Goal: Information Seeking & Learning: Learn about a topic

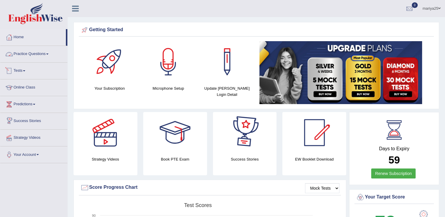
click at [31, 52] on link "Practice Questions" at bounding box center [33, 53] width 67 height 15
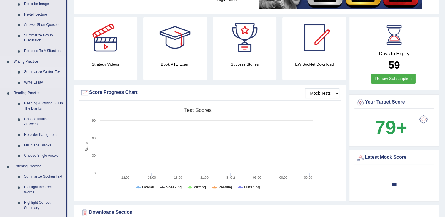
scroll to position [95, 0]
click at [36, 72] on link "Summarize Written Text" at bounding box center [43, 71] width 44 height 11
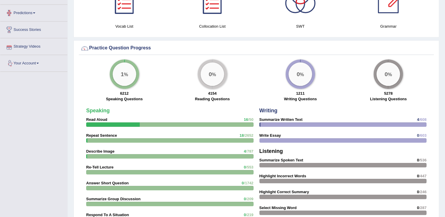
scroll to position [403, 0]
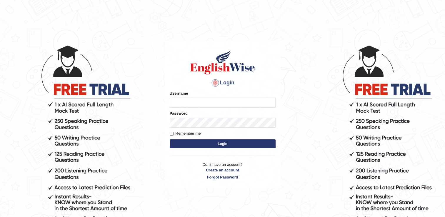
type input "mariyah25"
drag, startPoint x: 0, startPoint y: 0, endPoint x: 177, endPoint y: 100, distance: 202.9
click at [177, 100] on input "mariyah25" at bounding box center [223, 103] width 106 height 10
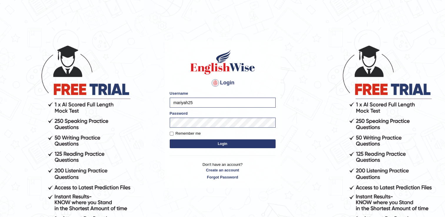
click at [254, 144] on button "Login" at bounding box center [223, 143] width 106 height 9
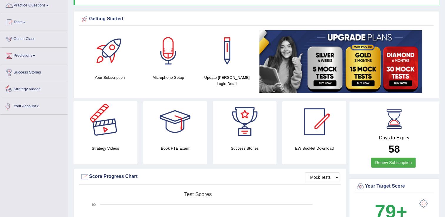
scroll to position [42, 0]
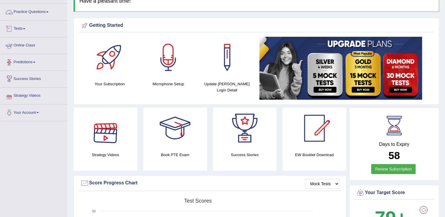
click at [36, 12] on link "Practice Questions" at bounding box center [33, 11] width 67 height 15
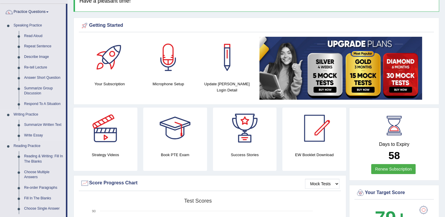
click at [43, 123] on link "Summarize Written Text" at bounding box center [43, 125] width 44 height 11
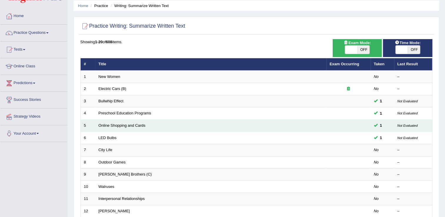
scroll to position [29, 0]
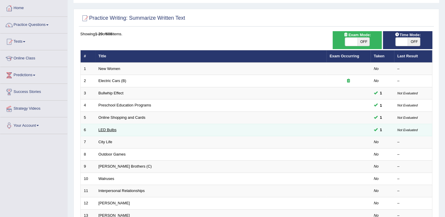
click at [112, 130] on link "LED Bulbs" at bounding box center [108, 130] width 18 height 4
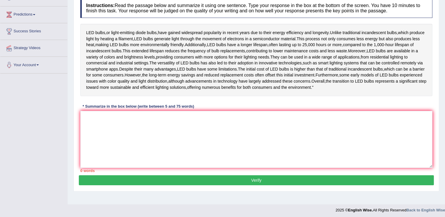
scroll to position [97, 0]
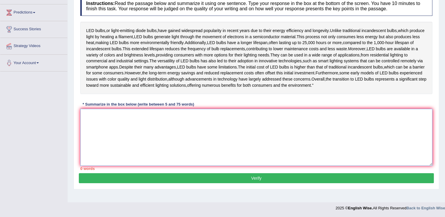
click at [111, 131] on textarea at bounding box center [256, 137] width 352 height 57
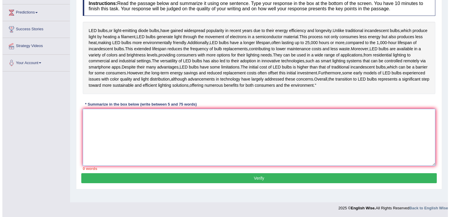
scroll to position [93, 0]
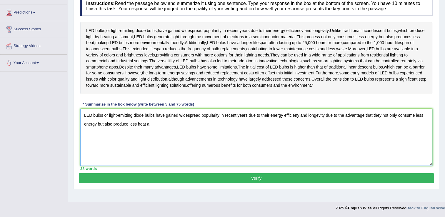
drag, startPoint x: 362, startPoint y: 134, endPoint x: 344, endPoint y: 133, distance: 17.4
click at [344, 133] on textarea "LED bulbs or light-emitting diode bulbs have gained widespread popularity in re…" at bounding box center [256, 137] width 352 height 57
click at [189, 137] on textarea "LED bulbs or light-emitting diode bulbs have gained widespread popularity in re…" at bounding box center [256, 137] width 352 height 57
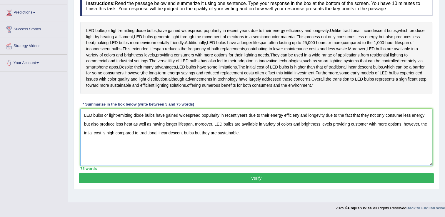
type textarea "LED bulbs or light-emitting diode bulbs have gained widespread popularity in re…"
click at [232, 183] on button "Verify" at bounding box center [256, 178] width 355 height 10
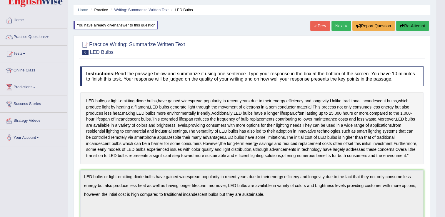
scroll to position [15, 0]
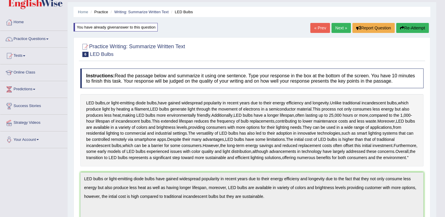
click at [345, 28] on link "Next »" at bounding box center [341, 28] width 19 height 10
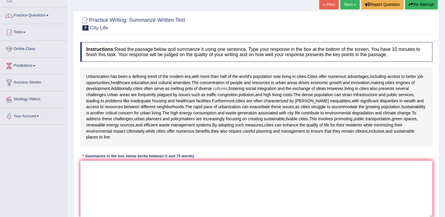
scroll to position [53, 0]
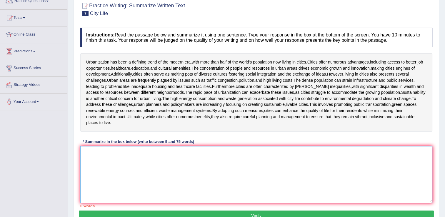
click at [192, 161] on textarea at bounding box center [256, 174] width 352 height 57
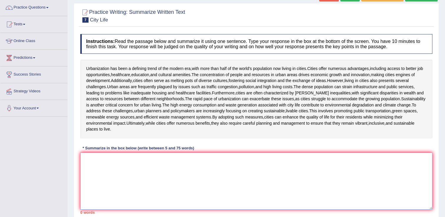
scroll to position [47, 0]
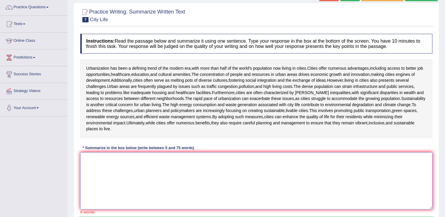
click at [185, 168] on textarea at bounding box center [256, 180] width 352 height 57
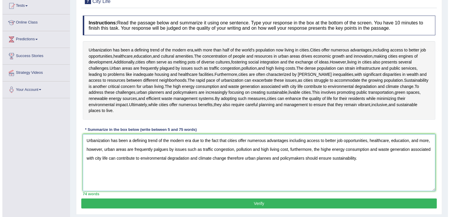
scroll to position [65, 0]
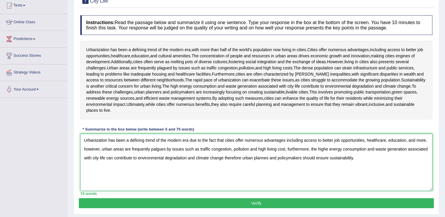
type textarea "Urbanization has been a defining trend of the modern era due to the fact that c…"
click at [188, 203] on button "Verify" at bounding box center [256, 203] width 355 height 10
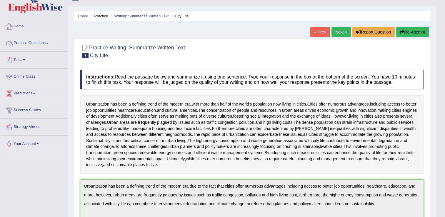
scroll to position [0, 0]
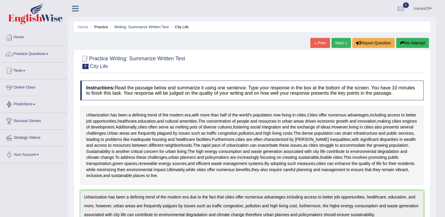
click at [32, 86] on link "Online Class" at bounding box center [33, 86] width 67 height 15
click at [32, 86] on link "Online Class" at bounding box center [33, 86] width 66 height 15
click at [32, 86] on link "Online Class" at bounding box center [33, 86] width 67 height 15
click at [82, 26] on link "Home" at bounding box center [83, 27] width 10 height 4
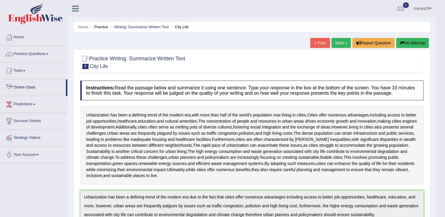
click at [31, 87] on link "Online Class" at bounding box center [33, 86] width 66 height 15
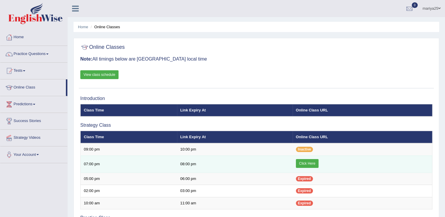
click at [314, 163] on link "Click Here" at bounding box center [307, 163] width 23 height 9
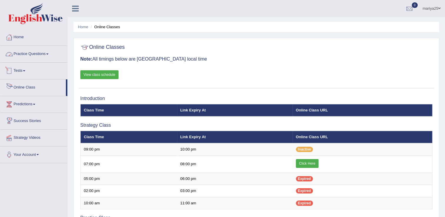
click at [32, 56] on link "Practice Questions" at bounding box center [33, 53] width 67 height 15
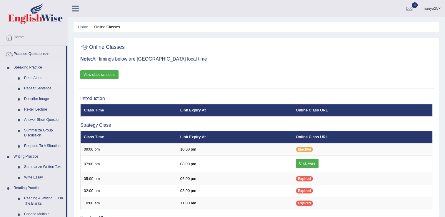
click at [35, 79] on link "Read Aloud" at bounding box center [43, 78] width 44 height 11
click at [82, 27] on link "Home" at bounding box center [83, 27] width 10 height 4
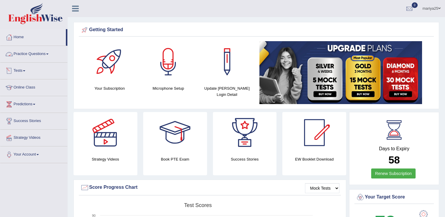
click at [34, 55] on link "Practice Questions" at bounding box center [33, 53] width 67 height 15
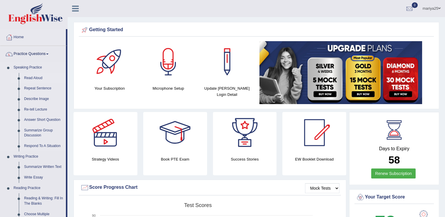
click at [36, 76] on link "Read Aloud" at bounding box center [43, 78] width 44 height 11
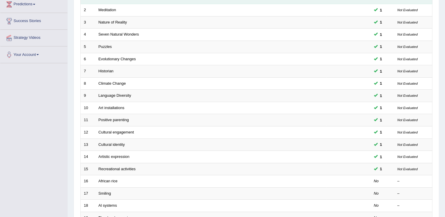
scroll to position [171, 0]
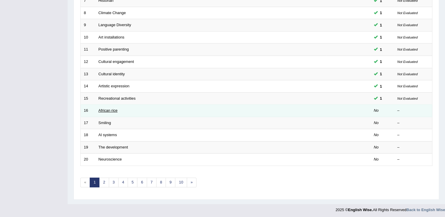
click at [109, 109] on link "African rice" at bounding box center [108, 110] width 19 height 4
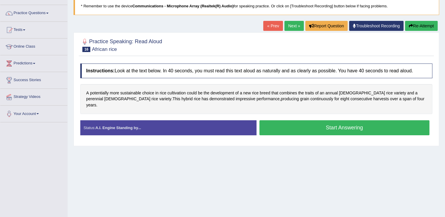
scroll to position [42, 0]
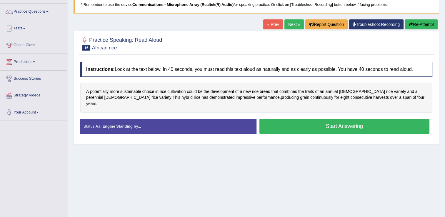
click at [356, 127] on button "Start Answering" at bounding box center [345, 126] width 170 height 15
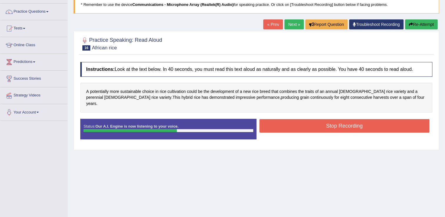
click at [356, 123] on button "Stop Recording" at bounding box center [345, 126] width 170 height 14
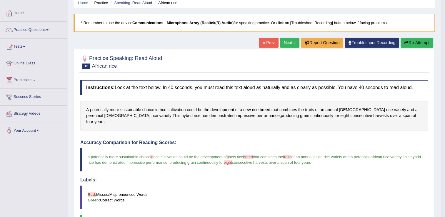
scroll to position [0, 0]
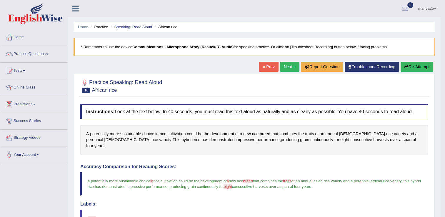
click at [292, 66] on link "Next »" at bounding box center [289, 67] width 19 height 10
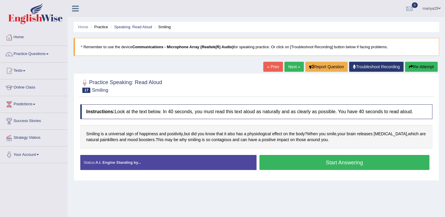
click at [275, 159] on button "Start Answering" at bounding box center [345, 162] width 170 height 15
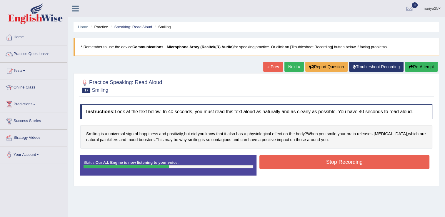
click at [275, 159] on button "Stop Recording" at bounding box center [345, 162] width 170 height 14
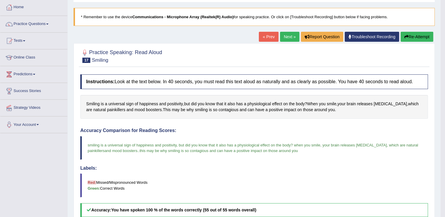
scroll to position [29, 0]
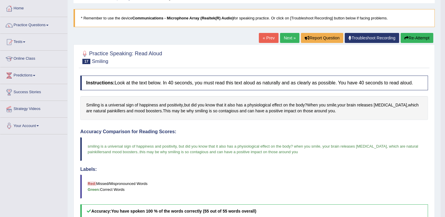
click at [286, 39] on link "Next »" at bounding box center [289, 38] width 19 height 10
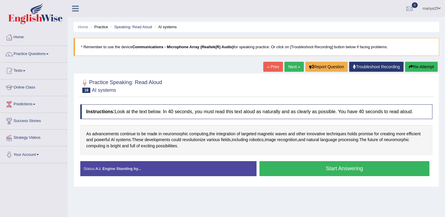
click at [313, 164] on button "Start Answering" at bounding box center [345, 168] width 170 height 15
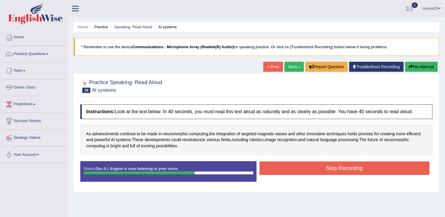
click at [313, 164] on button "Stop Recording" at bounding box center [345, 169] width 170 height 14
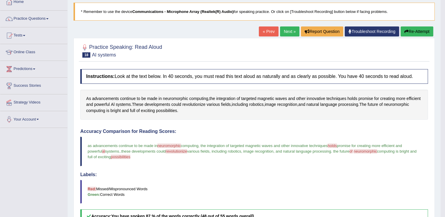
scroll to position [35, 0]
click at [289, 28] on link "Next »" at bounding box center [289, 31] width 19 height 10
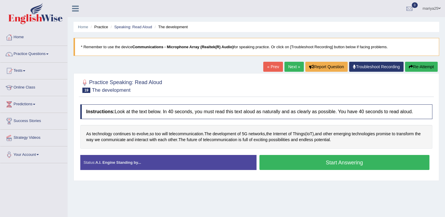
click at [313, 164] on button "Start Answering" at bounding box center [345, 162] width 170 height 15
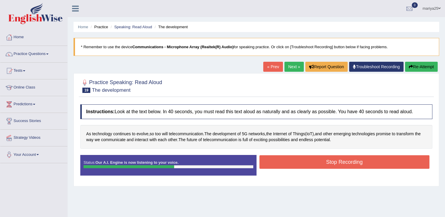
click at [313, 164] on button "Stop Recording" at bounding box center [345, 162] width 170 height 14
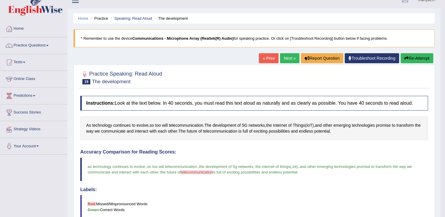
scroll to position [2, 0]
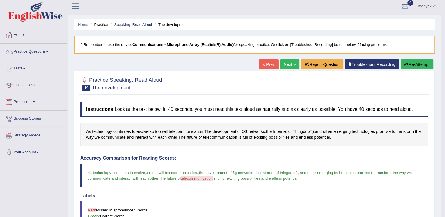
click at [286, 60] on link "Next »" at bounding box center [289, 64] width 19 height 10
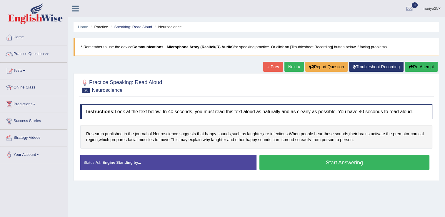
click at [310, 167] on button "Start Answering" at bounding box center [345, 162] width 170 height 15
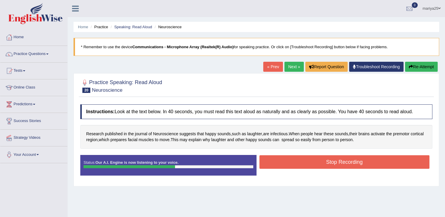
click at [310, 167] on button "Stop Recording" at bounding box center [345, 162] width 170 height 14
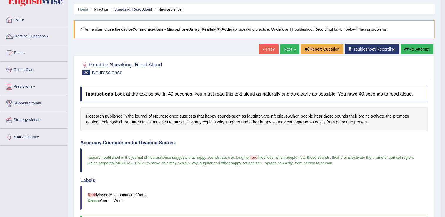
scroll to position [9, 0]
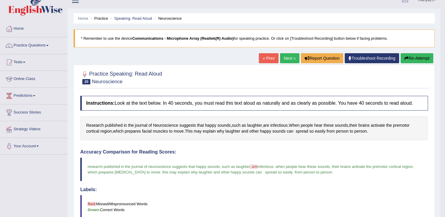
click at [287, 52] on div "Home Practice Speaking: Read Aloud Neuroscience * Remember to use the device Co…" at bounding box center [254, 176] width 373 height 370
click at [287, 56] on link "Next »" at bounding box center [289, 58] width 19 height 10
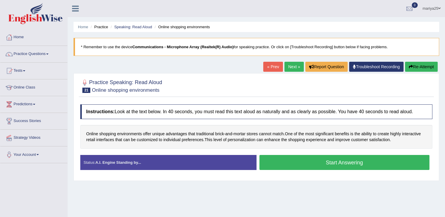
click at [321, 163] on button "Start Answering" at bounding box center [345, 162] width 170 height 15
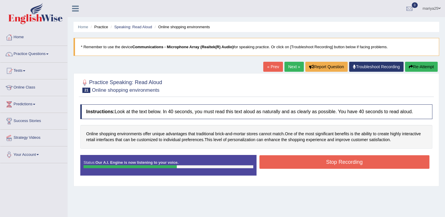
click at [321, 163] on button "Stop Recording" at bounding box center [345, 162] width 170 height 14
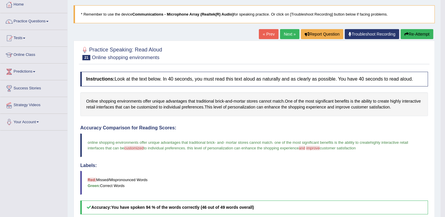
scroll to position [32, 0]
click at [284, 31] on link "Next »" at bounding box center [289, 34] width 19 height 10
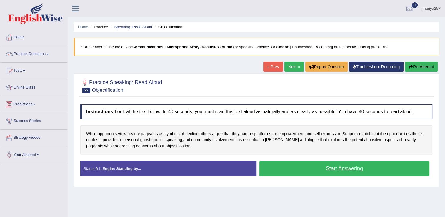
click at [300, 175] on button "Start Answering" at bounding box center [345, 168] width 170 height 15
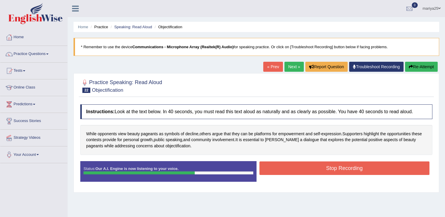
click at [300, 173] on button "Stop Recording" at bounding box center [345, 169] width 170 height 14
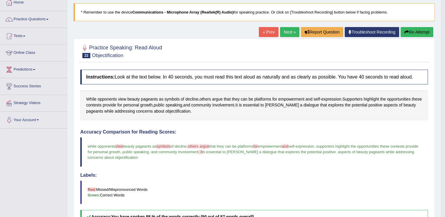
scroll to position [30, 0]
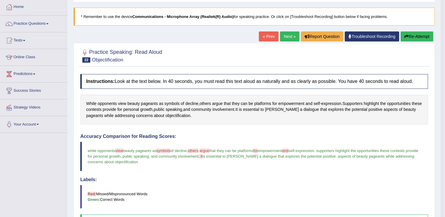
drag, startPoint x: 300, startPoint y: 173, endPoint x: 308, endPoint y: 64, distance: 108.9
click at [308, 76] on div "Instructions: Look at the text below. In 40 seconds, you must read this text al…" at bounding box center [254, 207] width 351 height 273
click at [285, 38] on link "Next »" at bounding box center [289, 36] width 19 height 10
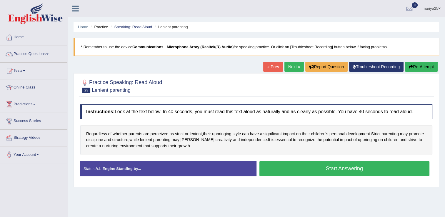
click at [277, 168] on button "Start Answering" at bounding box center [345, 168] width 170 height 15
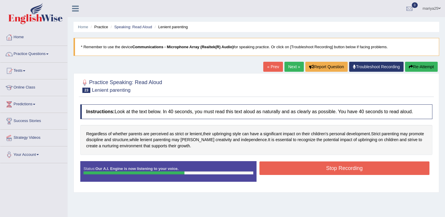
click at [277, 168] on button "Stop Recording" at bounding box center [345, 169] width 170 height 14
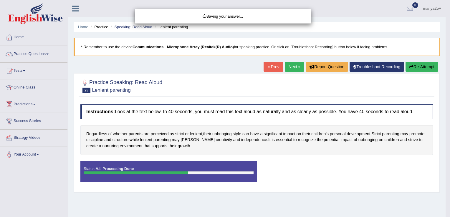
click at [277, 168] on div "Saving your answer..." at bounding box center [225, 108] width 450 height 217
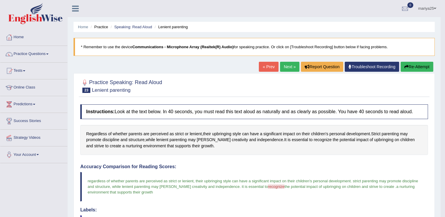
click at [287, 65] on link "Next »" at bounding box center [289, 67] width 19 height 10
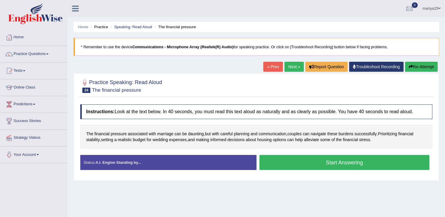
click at [296, 159] on button "Start Answering" at bounding box center [345, 162] width 170 height 15
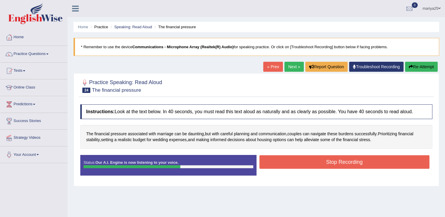
click at [296, 159] on button "Stop Recording" at bounding box center [345, 162] width 170 height 14
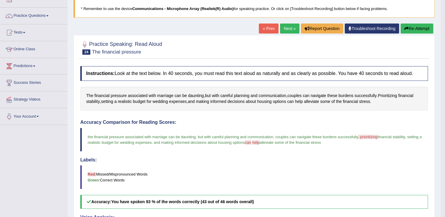
scroll to position [37, 0]
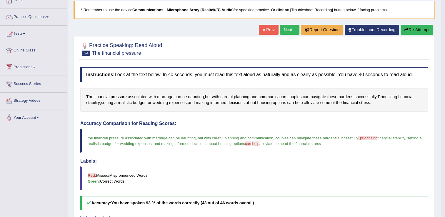
click at [288, 31] on link "Next »" at bounding box center [289, 30] width 19 height 10
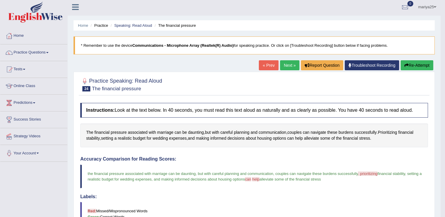
scroll to position [0, 0]
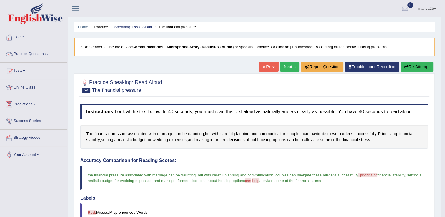
click at [142, 28] on link "Speaking: Read Aloud" at bounding box center [133, 27] width 38 height 4
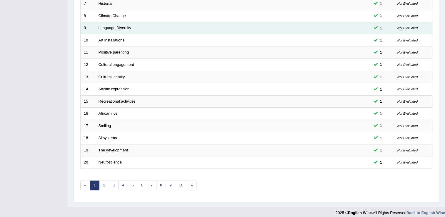
scroll to position [171, 0]
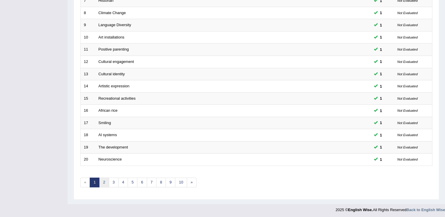
click at [104, 178] on link "2" at bounding box center [104, 183] width 10 height 10
click at [105, 184] on link "2" at bounding box center [104, 183] width 10 height 10
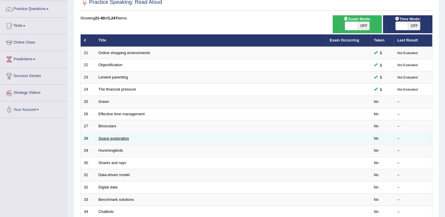
scroll to position [60, 0]
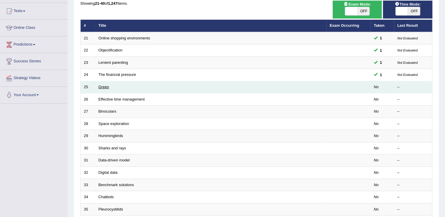
click at [103, 87] on link "Green" at bounding box center [104, 87] width 11 height 4
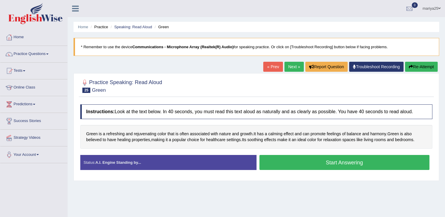
click at [304, 167] on button "Start Answering" at bounding box center [345, 162] width 170 height 15
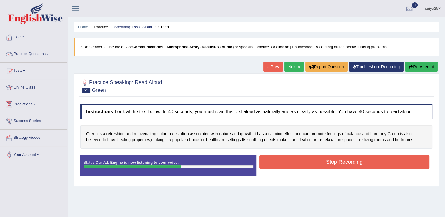
click at [304, 167] on button "Stop Recording" at bounding box center [345, 162] width 170 height 14
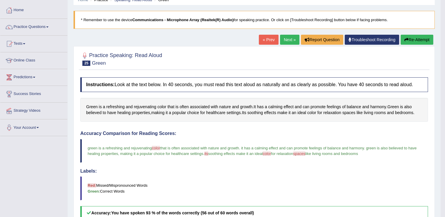
scroll to position [23, 0]
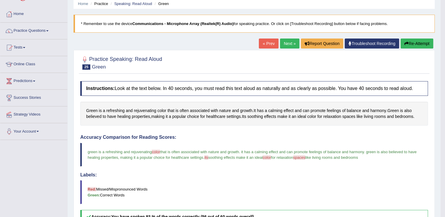
click at [288, 45] on link "Next »" at bounding box center [289, 44] width 19 height 10
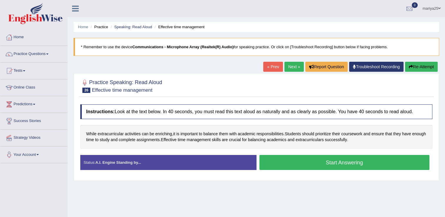
click at [303, 165] on button "Start Answering" at bounding box center [345, 162] width 170 height 15
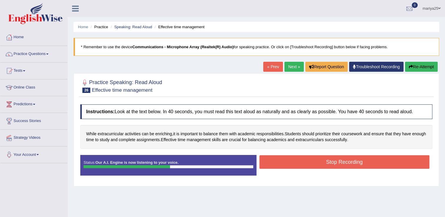
click at [303, 165] on button "Stop Recording" at bounding box center [345, 162] width 170 height 14
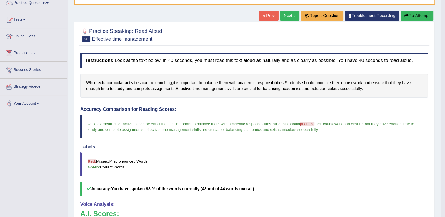
scroll to position [21, 0]
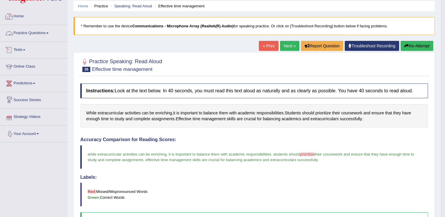
click at [33, 34] on link "Practice Questions" at bounding box center [33, 32] width 67 height 15
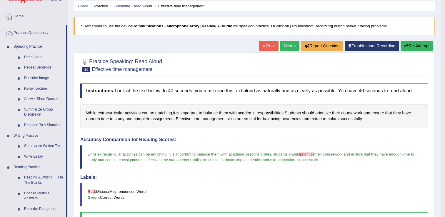
click at [37, 87] on link "Re-tell Lecture" at bounding box center [43, 89] width 44 height 11
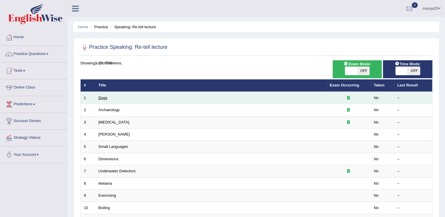
click at [105, 96] on link "Dogs" at bounding box center [103, 98] width 9 height 4
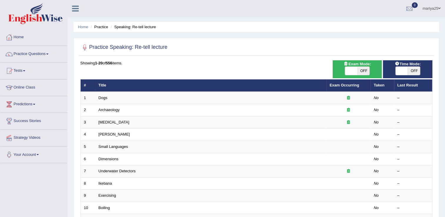
click at [364, 69] on span "OFF" at bounding box center [364, 71] width 12 height 8
checkbox input "true"
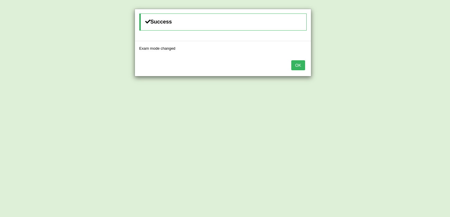
click at [294, 63] on button "OK" at bounding box center [298, 65] width 14 height 10
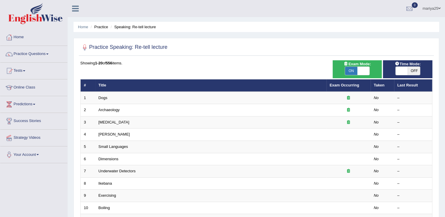
click at [410, 72] on span "OFF" at bounding box center [414, 71] width 12 height 8
checkbox input "true"
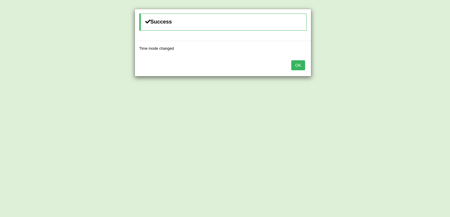
click at [300, 66] on button "OK" at bounding box center [298, 65] width 14 height 10
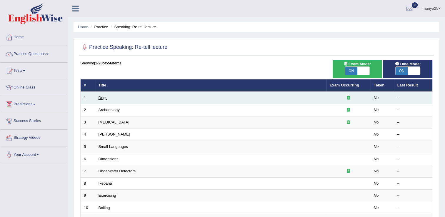
click at [103, 97] on link "Dogs" at bounding box center [103, 98] width 9 height 4
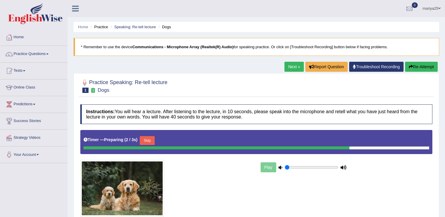
scroll to position [54, 0]
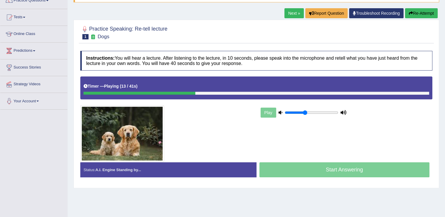
click at [305, 112] on input "range" at bounding box center [312, 112] width 54 height 5
click at [313, 112] on input "range" at bounding box center [312, 112] width 54 height 5
type input "0.7"
click at [320, 112] on input "range" at bounding box center [312, 112] width 54 height 5
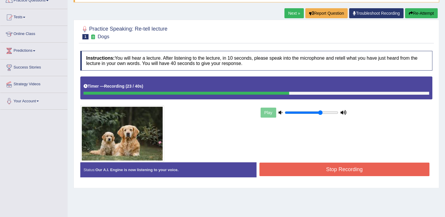
click at [298, 170] on button "Stop Recording" at bounding box center [345, 170] width 170 height 14
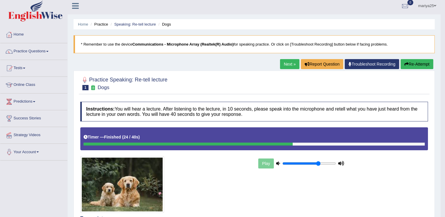
scroll to position [0, 0]
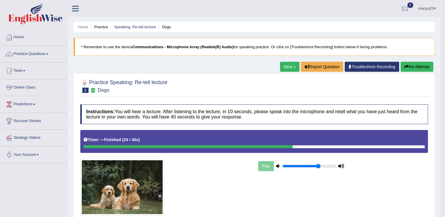
click at [284, 68] on link "Next »" at bounding box center [289, 67] width 19 height 10
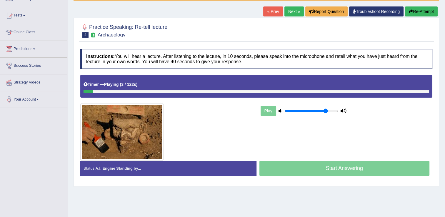
type input "0.8"
click at [326, 112] on input "range" at bounding box center [312, 111] width 54 height 5
click at [428, 11] on button "Re-Attempt" at bounding box center [421, 11] width 33 height 10
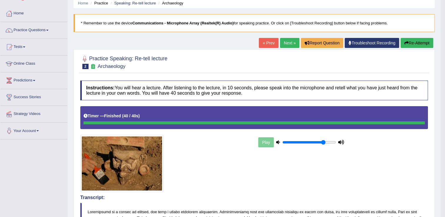
scroll to position [20, 0]
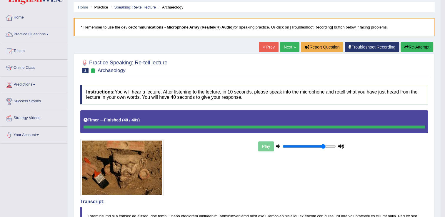
click at [294, 47] on link "Next »" at bounding box center [289, 47] width 19 height 10
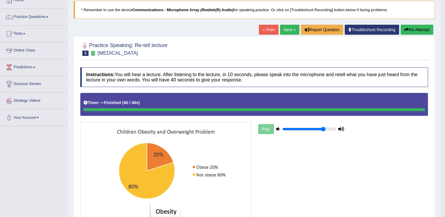
scroll to position [30, 0]
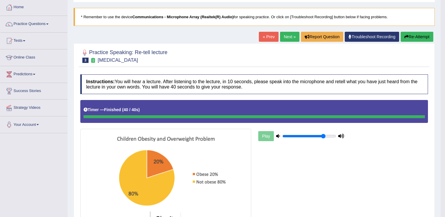
click at [290, 37] on link "Next »" at bounding box center [289, 37] width 19 height 10
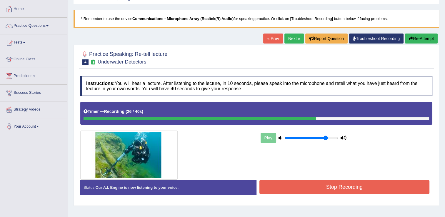
scroll to position [37, 0]
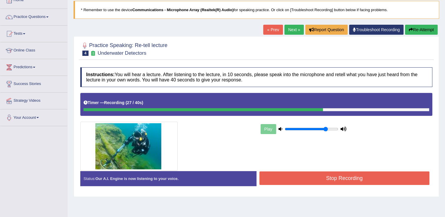
click at [287, 177] on button "Stop Recording" at bounding box center [345, 179] width 170 height 14
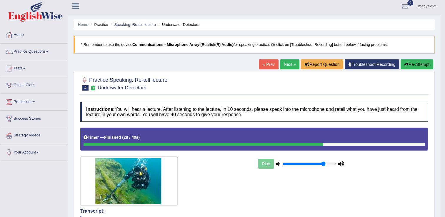
scroll to position [0, 0]
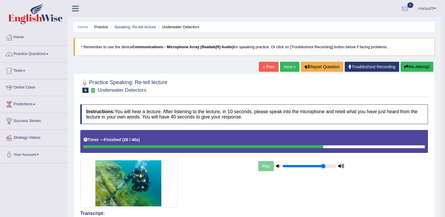
click at [290, 66] on link "Next »" at bounding box center [289, 67] width 19 height 10
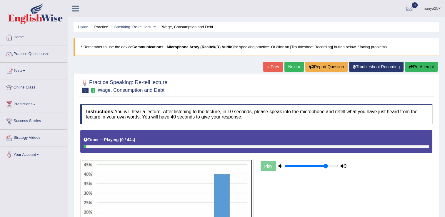
scroll to position [73, 0]
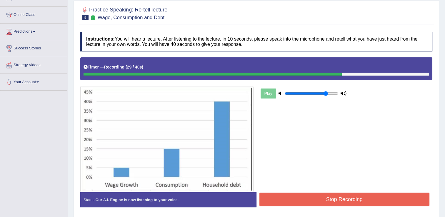
click at [302, 203] on button "Stop Recording" at bounding box center [345, 200] width 170 height 14
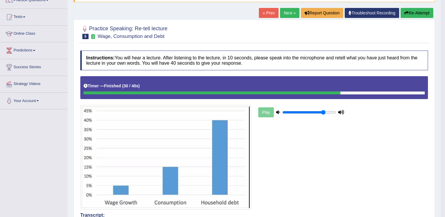
scroll to position [46, 0]
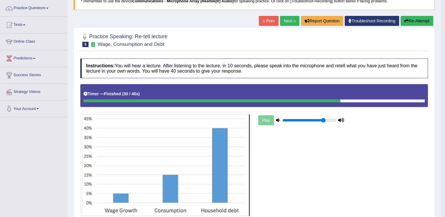
click at [290, 20] on link "Next »" at bounding box center [289, 21] width 19 height 10
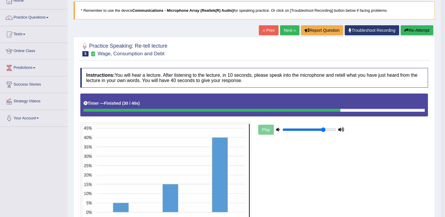
scroll to position [32, 0]
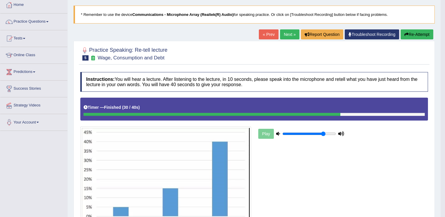
click at [289, 33] on link "Next »" at bounding box center [289, 34] width 19 height 10
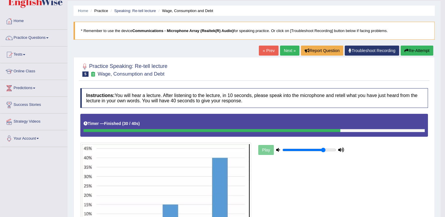
scroll to position [16, 0]
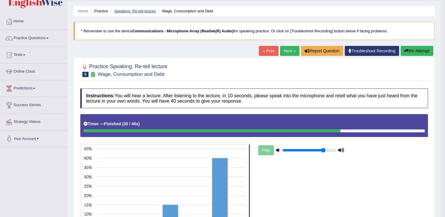
click at [144, 10] on link "Speaking: Re-tell lecture" at bounding box center [135, 11] width 42 height 4
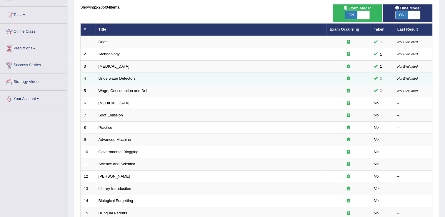
scroll to position [33, 0]
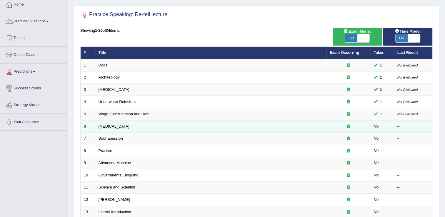
click at [114, 124] on link "[MEDICAL_DATA]" at bounding box center [114, 126] width 31 height 4
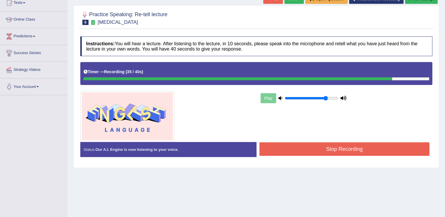
click at [289, 149] on button "Stop Recording" at bounding box center [345, 149] width 170 height 14
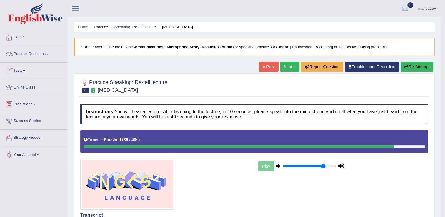
click at [39, 52] on link "Practice Questions" at bounding box center [33, 53] width 67 height 15
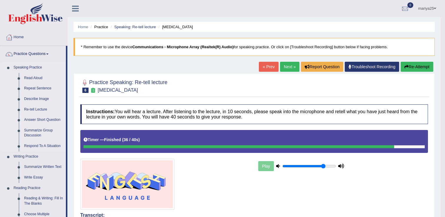
click at [36, 122] on link "Answer Short Question" at bounding box center [43, 120] width 44 height 11
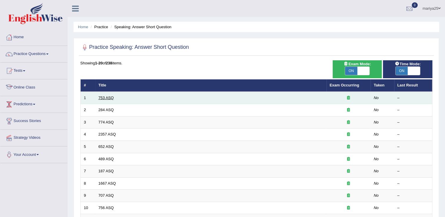
click at [102, 97] on link "753 ASQ" at bounding box center [106, 98] width 15 height 4
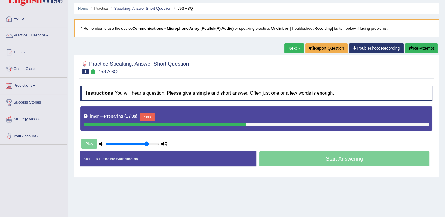
scroll to position [38, 0]
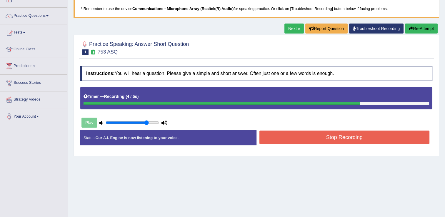
click at [309, 135] on button "Stop Recording" at bounding box center [345, 138] width 170 height 14
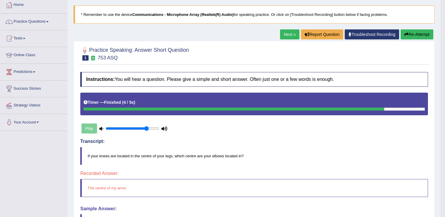
scroll to position [32, 0]
click at [294, 35] on link "Next »" at bounding box center [289, 34] width 19 height 10
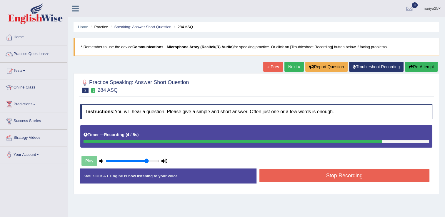
click at [302, 181] on button "Stop Recording" at bounding box center [345, 176] width 170 height 14
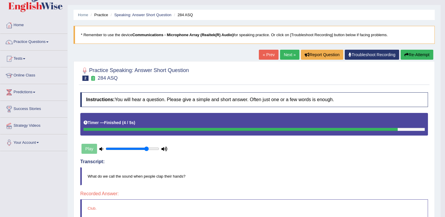
scroll to position [1, 0]
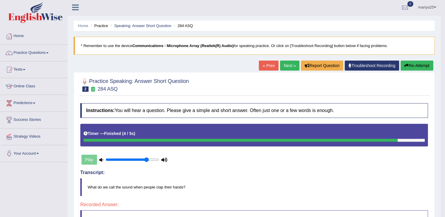
click at [290, 68] on link "Next »" at bounding box center [289, 66] width 19 height 10
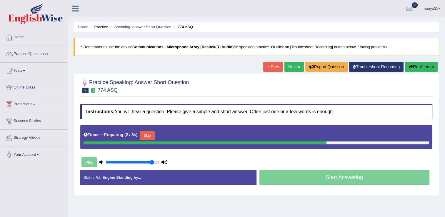
type input "0.9"
click at [153, 160] on input "range" at bounding box center [133, 162] width 54 height 5
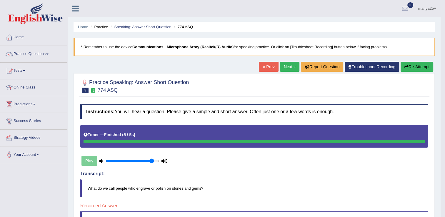
click at [288, 69] on link "Next »" at bounding box center [289, 67] width 19 height 10
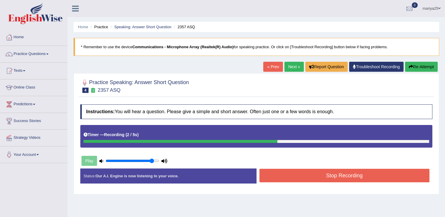
click at [327, 183] on div "Stop Recording" at bounding box center [345, 176] width 176 height 15
click at [327, 177] on button "Stop Recording" at bounding box center [345, 176] width 170 height 14
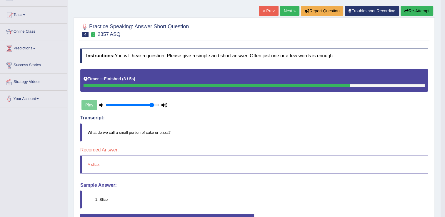
scroll to position [3, 0]
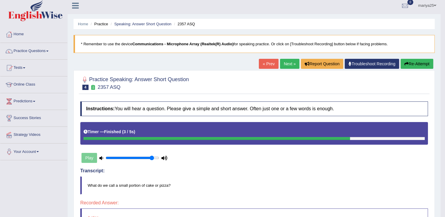
click at [291, 66] on link "Next »" at bounding box center [289, 64] width 19 height 10
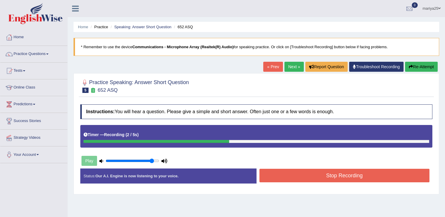
click at [310, 179] on button "Stop Recording" at bounding box center [345, 176] width 170 height 14
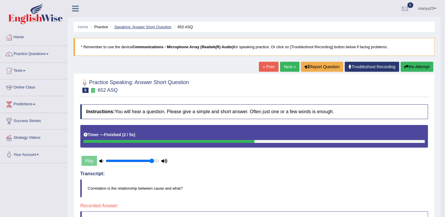
click at [137, 26] on link "Speaking: Answer Short Question" at bounding box center [142, 27] width 57 height 4
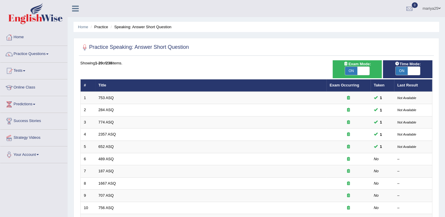
click at [40, 55] on link "Practice Questions" at bounding box center [33, 53] width 67 height 15
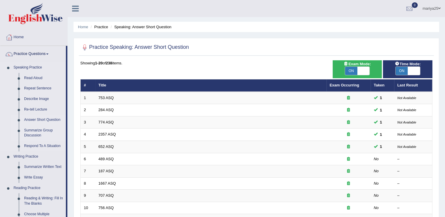
click at [26, 134] on link "Summarize Group Discussion" at bounding box center [43, 133] width 44 height 16
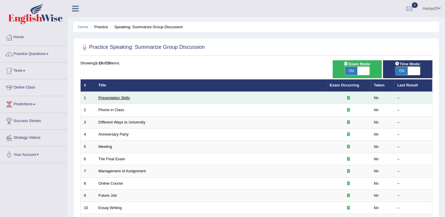
click at [105, 97] on link "Presentation Skills" at bounding box center [114, 98] width 31 height 4
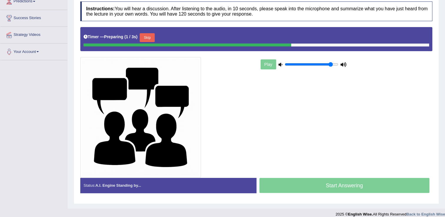
scroll to position [102, 0]
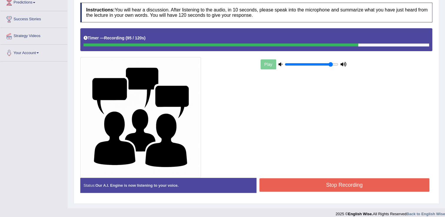
click at [294, 183] on button "Stop Recording" at bounding box center [345, 185] width 170 height 14
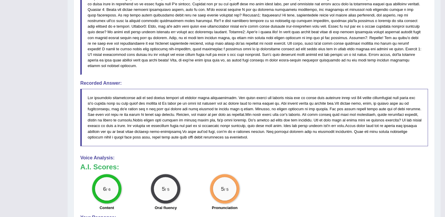
scroll to position [324, 0]
